Goal: Find specific page/section: Find specific page/section

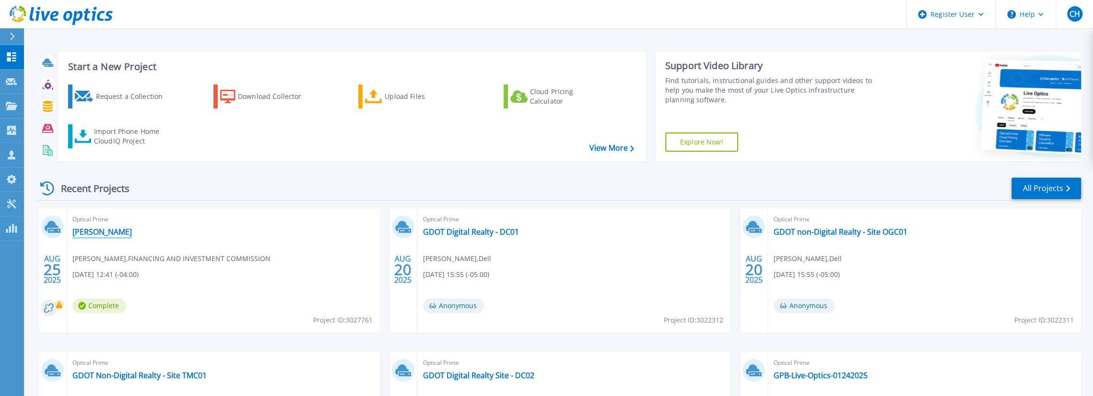
click at [81, 236] on link "[PERSON_NAME]" at bounding box center [101, 232] width 59 height 10
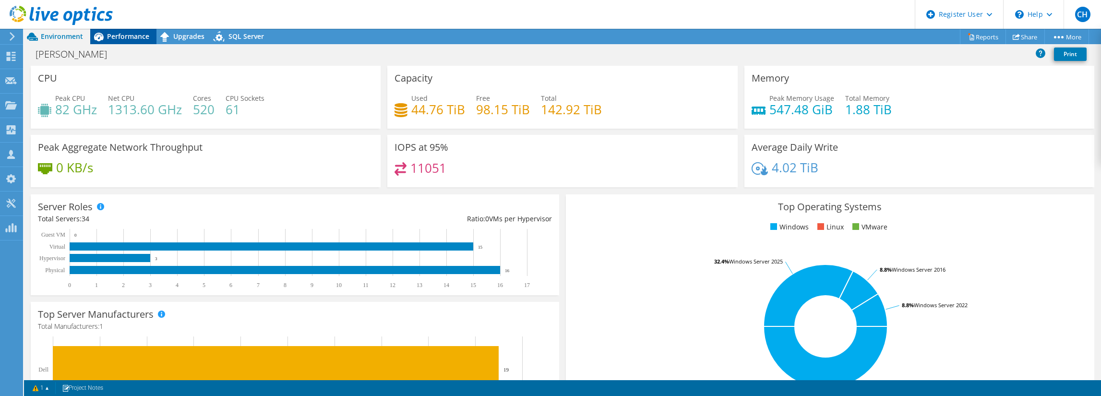
click at [130, 35] on span "Performance" at bounding box center [128, 36] width 42 height 9
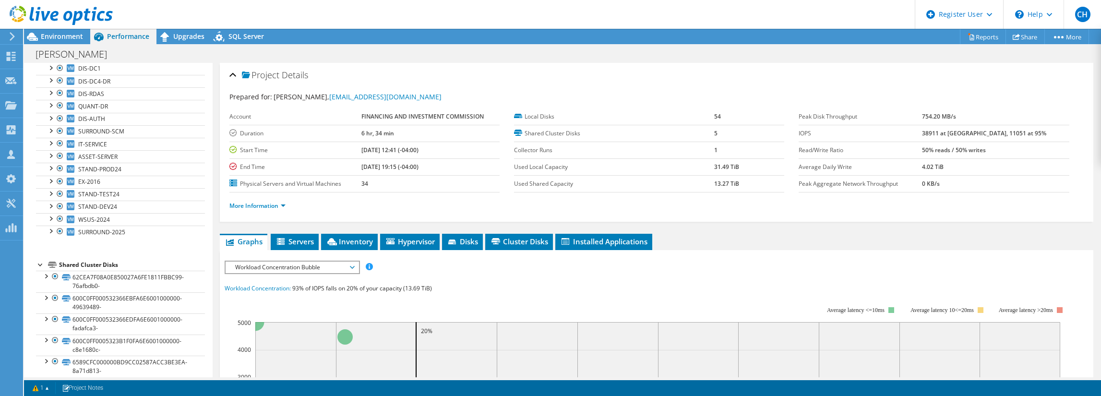
scroll to position [345, 0]
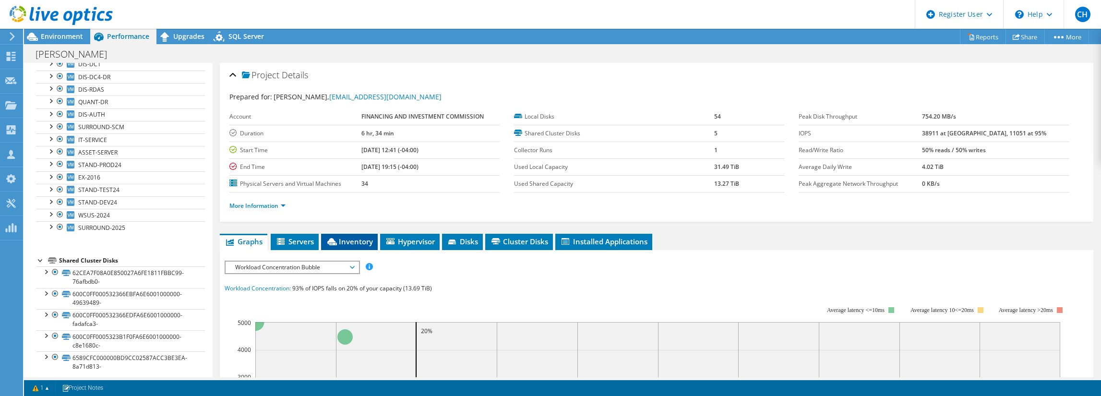
click at [349, 240] on span "Inventory" at bounding box center [349, 242] width 47 height 10
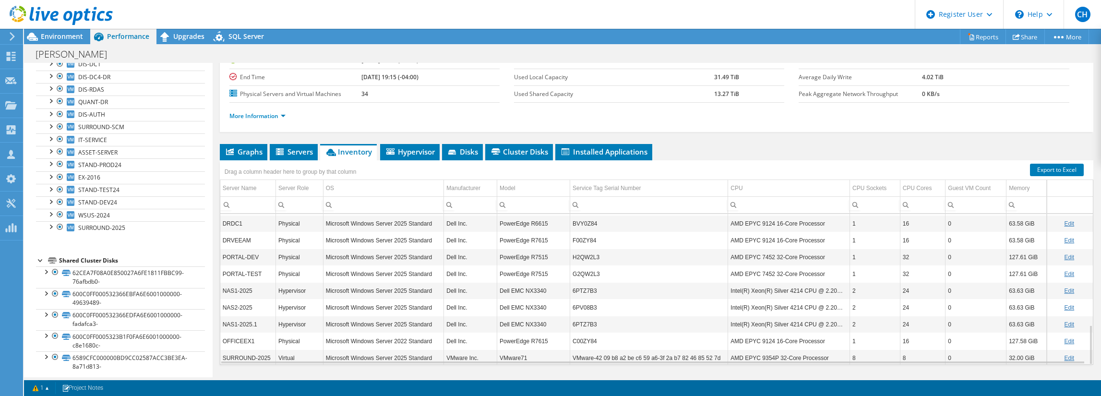
scroll to position [111, 0]
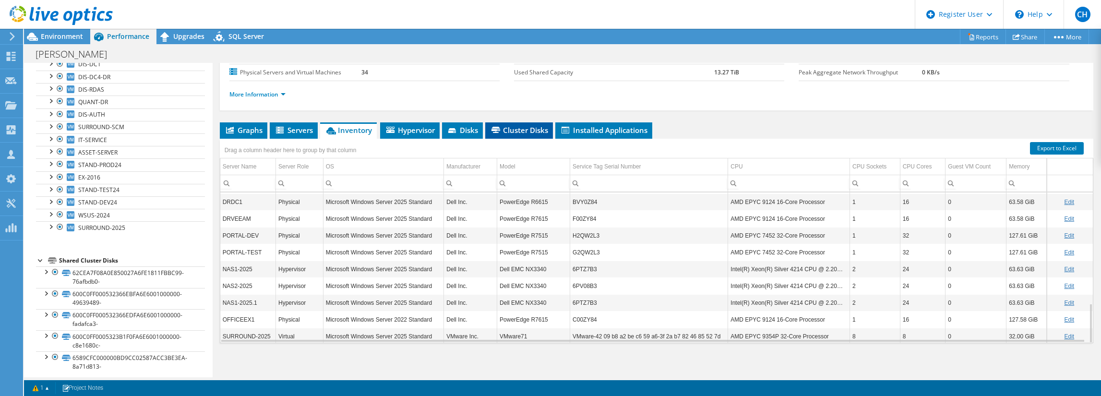
click at [513, 130] on span "Cluster Disks" at bounding box center [519, 130] width 58 height 10
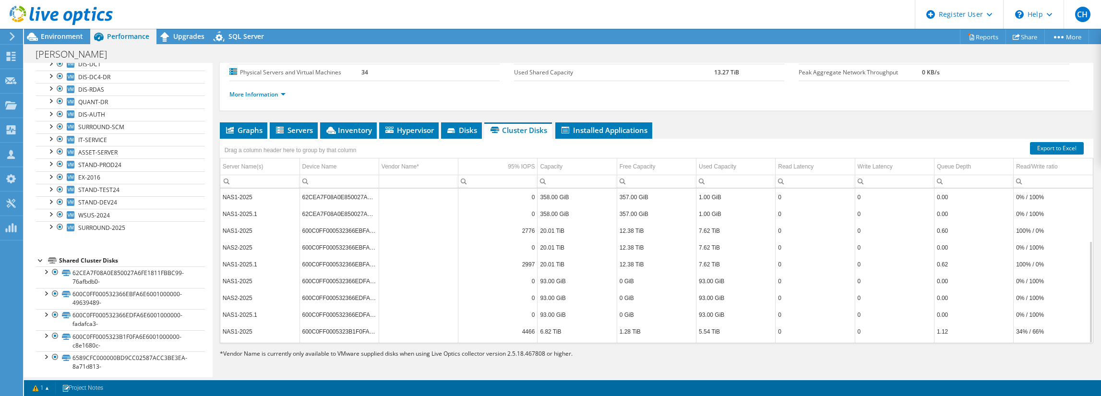
scroll to position [79, 0]
